Goal: Information Seeking & Learning: Learn about a topic

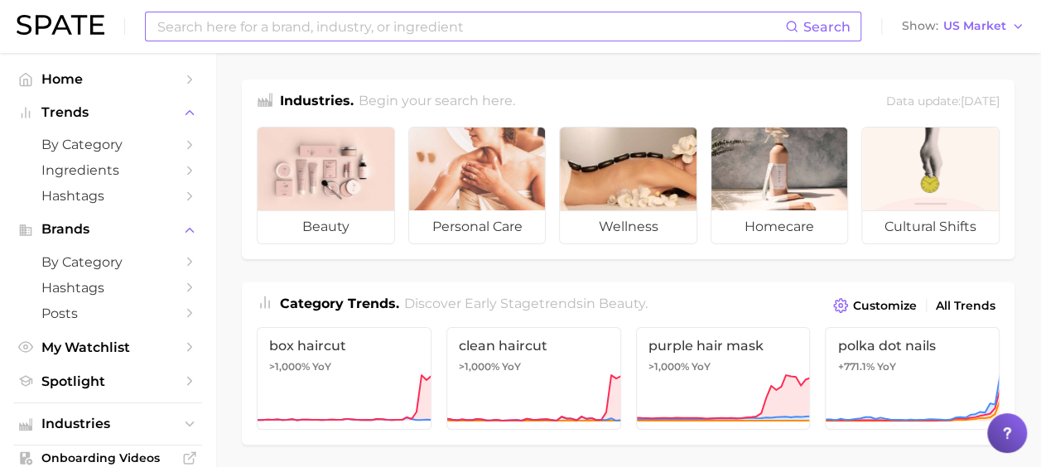
click at [412, 30] on input at bounding box center [470, 26] width 629 height 28
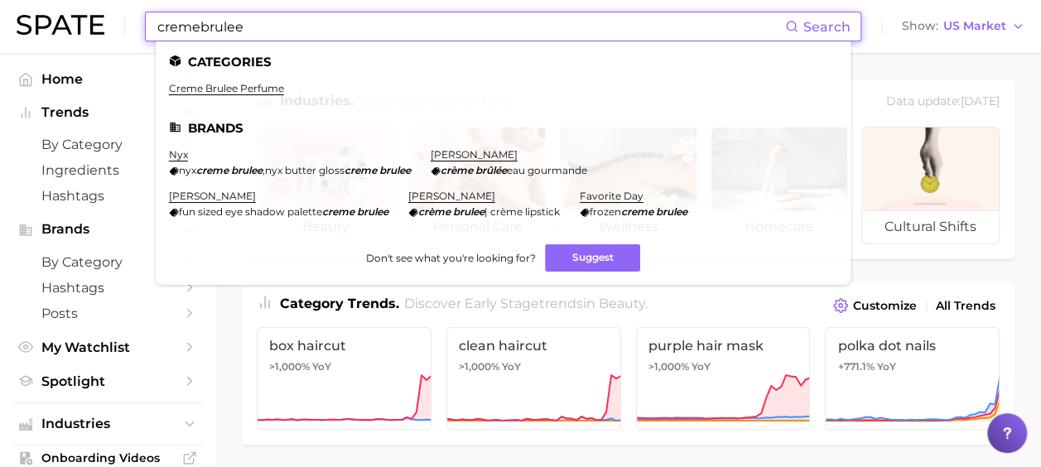
click at [200, 25] on input "cremebrulee" at bounding box center [470, 26] width 629 height 28
type input "cremebrulee"
click at [224, 89] on link "creme brulee perfume" at bounding box center [226, 88] width 115 height 12
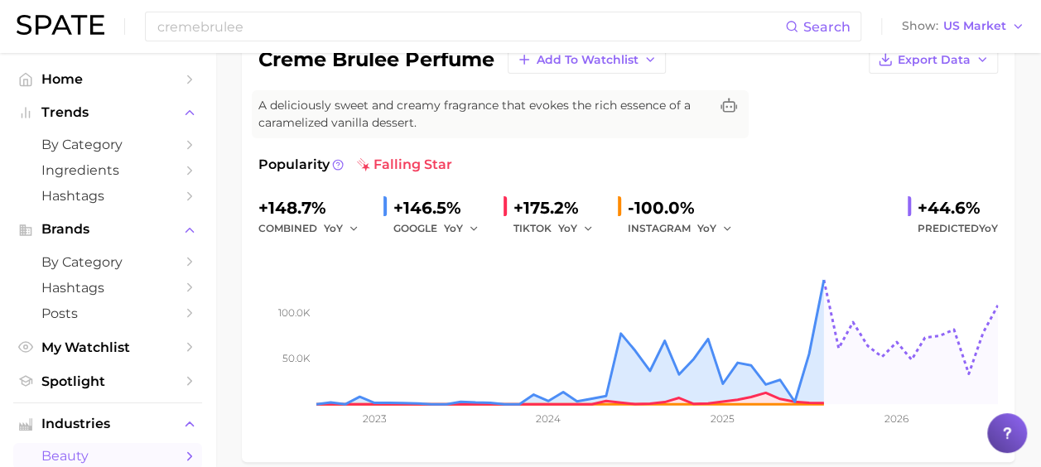
scroll to position [83, 0]
